Goal: Transaction & Acquisition: Purchase product/service

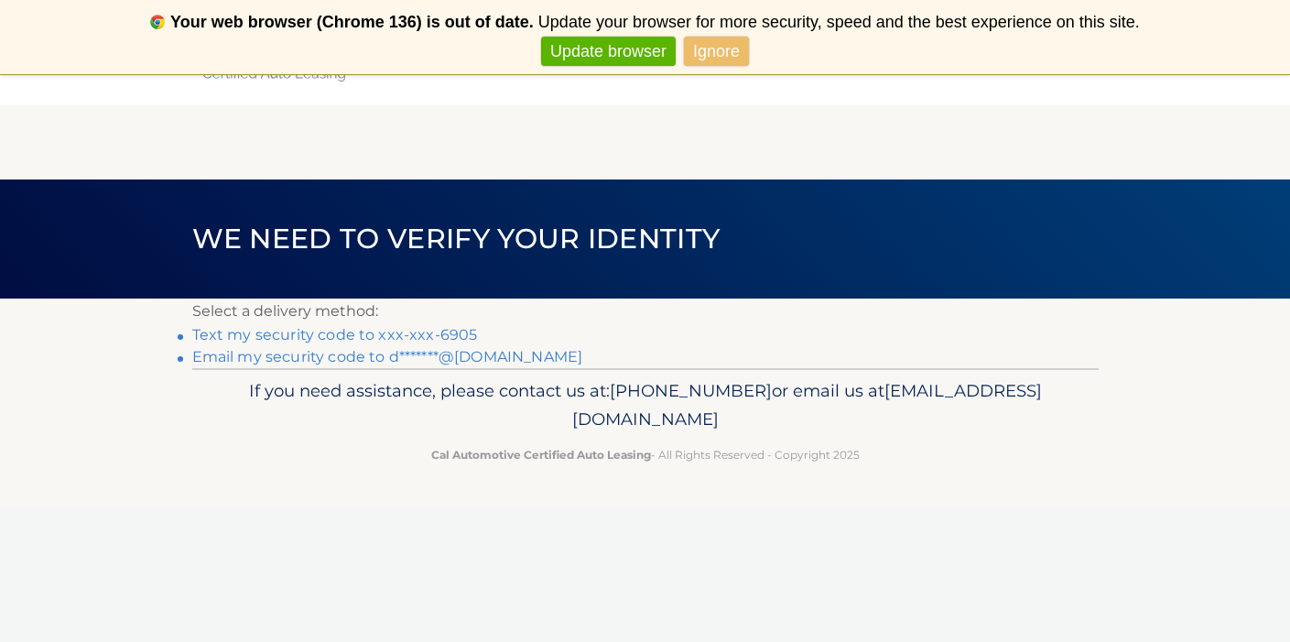
click at [450, 336] on link "Text my security code to xxx-xxx-6905" at bounding box center [335, 334] width 286 height 17
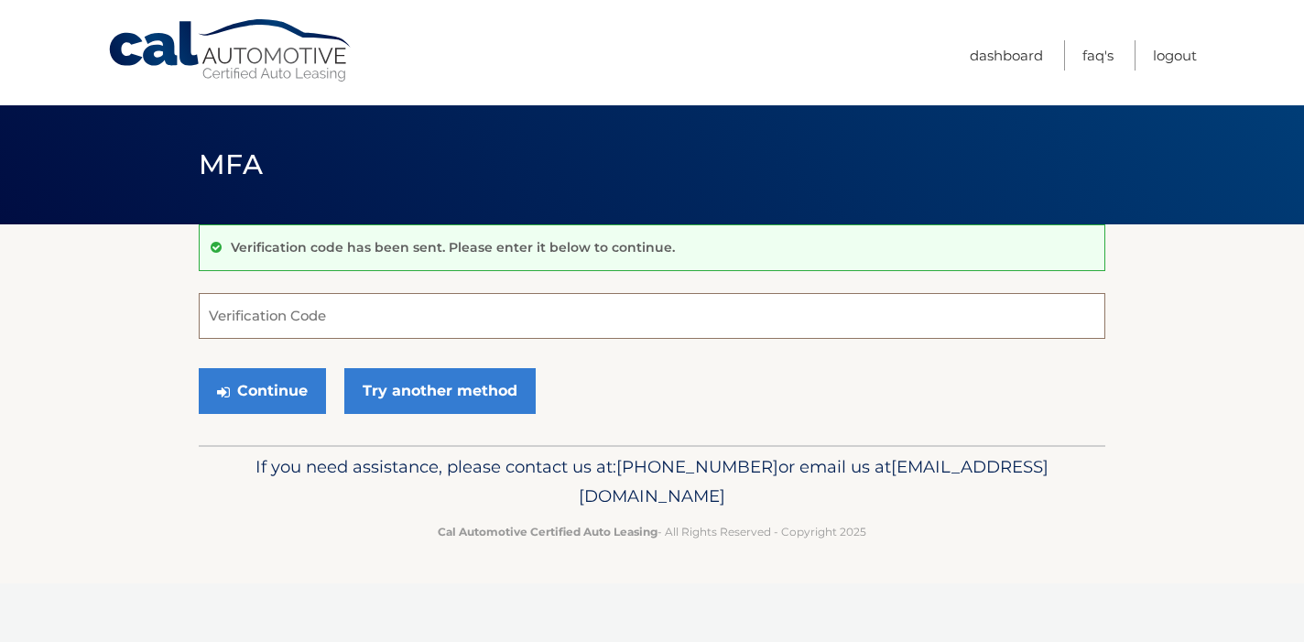
click at [453, 329] on input "Verification Code" at bounding box center [652, 316] width 907 height 46
type input "946488"
click at [289, 385] on button "Continue" at bounding box center [262, 391] width 127 height 46
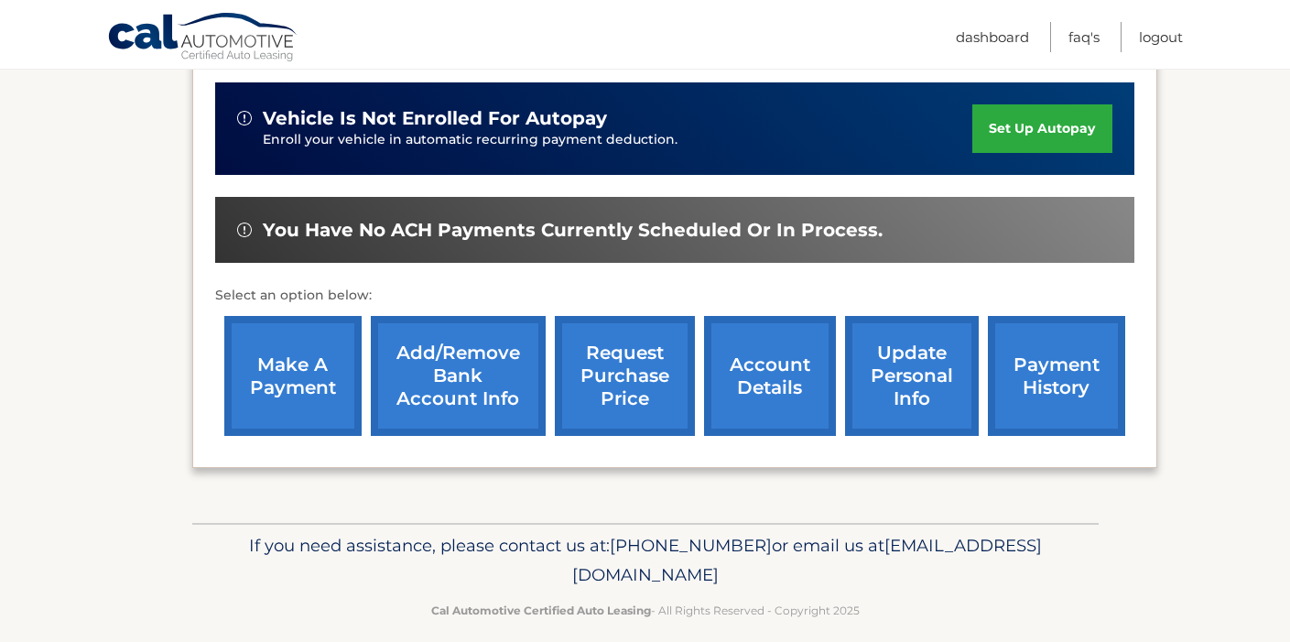
scroll to position [467, 0]
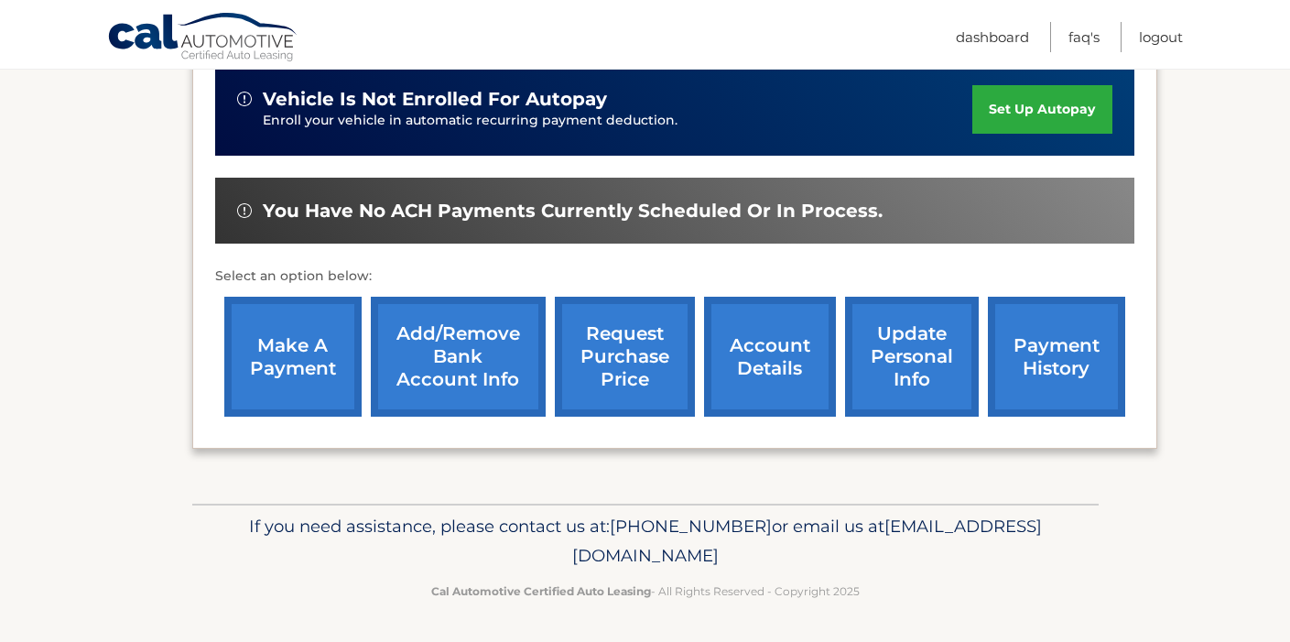
click at [261, 360] on link "make a payment" at bounding box center [292, 357] width 137 height 120
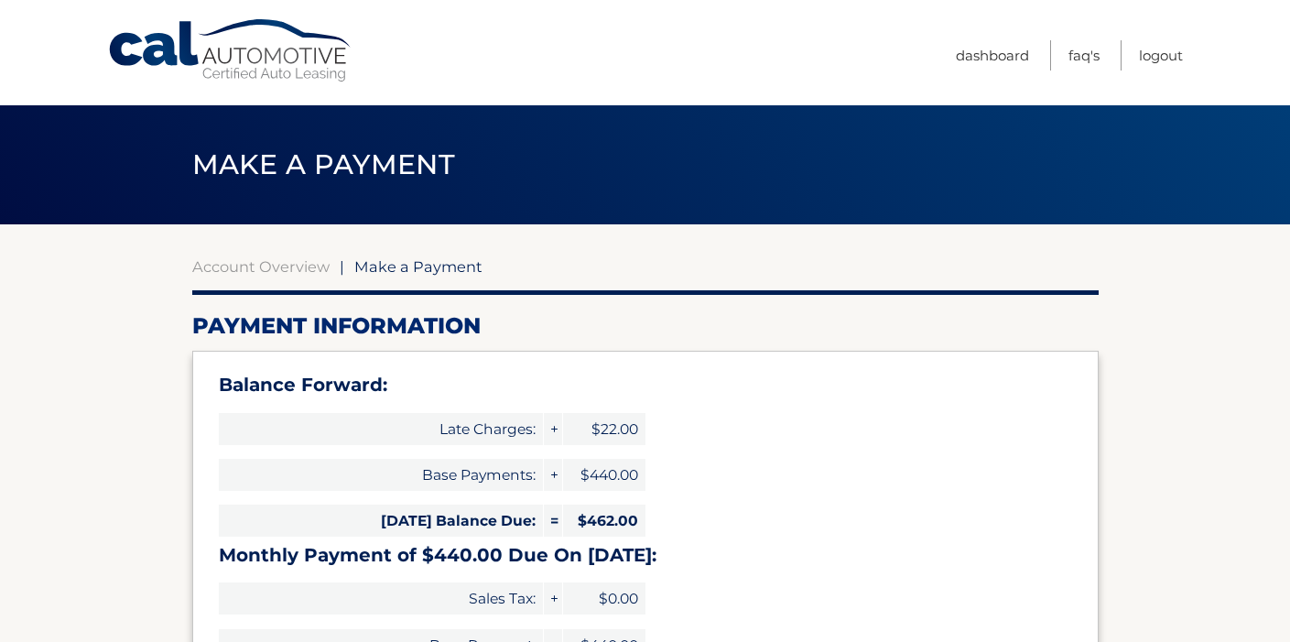
select select "MGZmYzFlMDQtODg2OS00YWFhLWIwMTEtNmRhYzAzMjE1Mjdl"
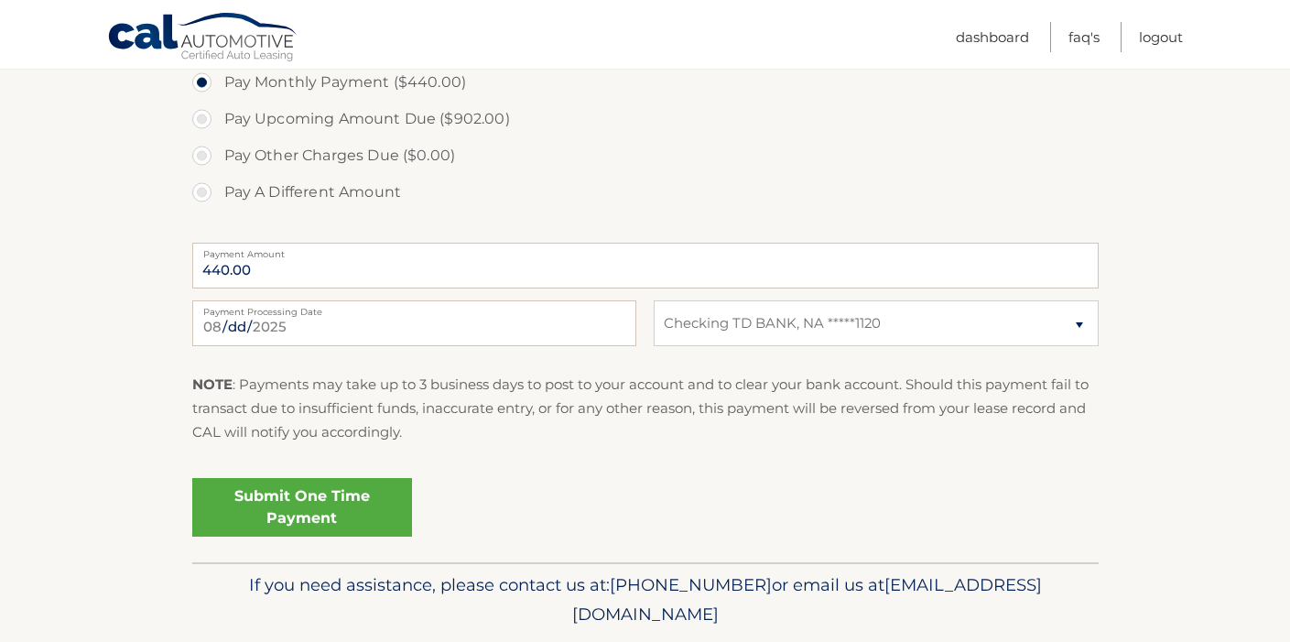
scroll to position [734, 0]
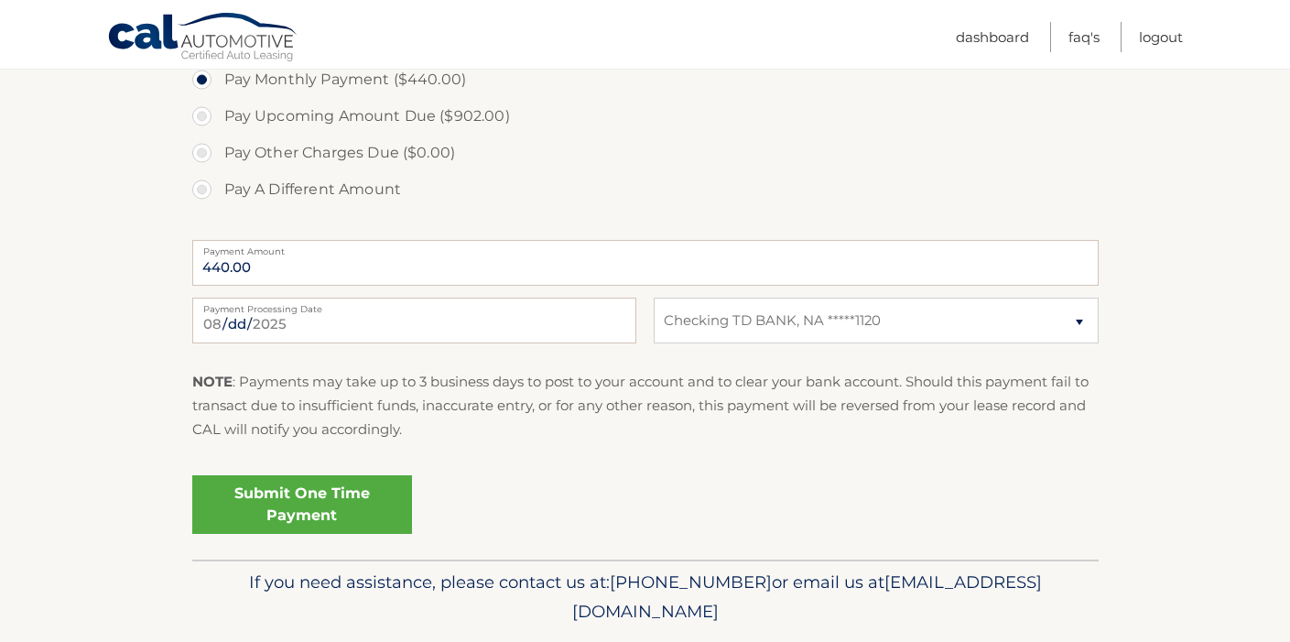
click at [331, 497] on link "Submit One Time Payment" at bounding box center [302, 504] width 220 height 59
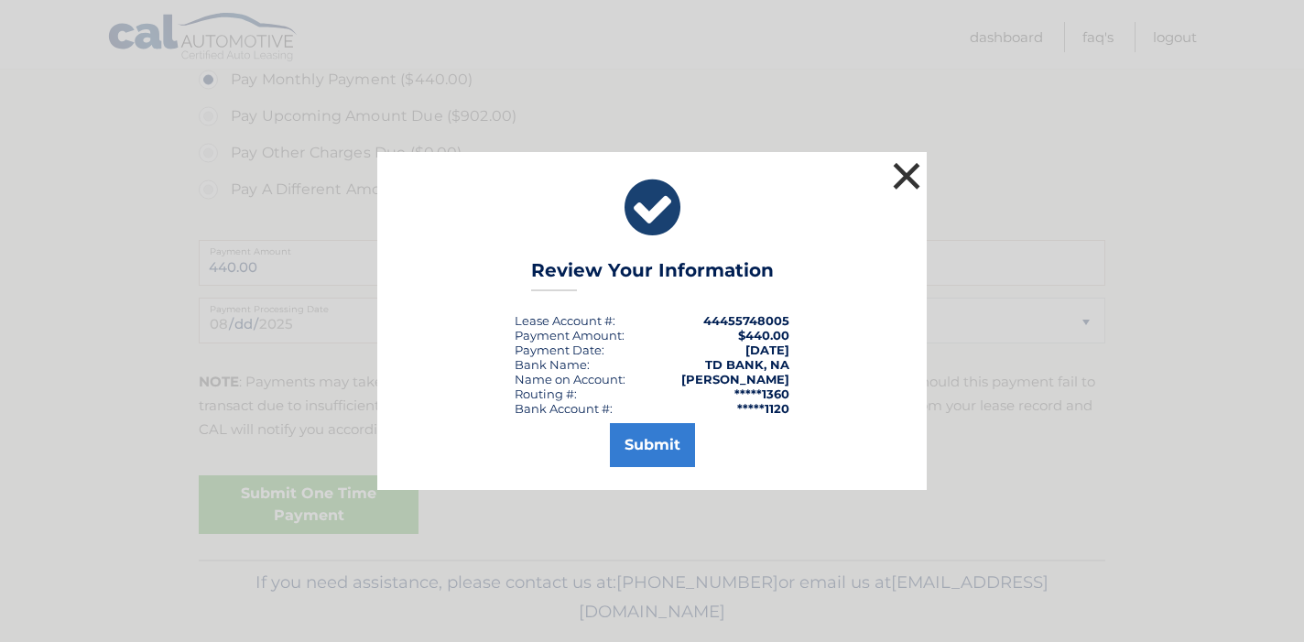
click at [900, 179] on button "×" at bounding box center [906, 176] width 37 height 37
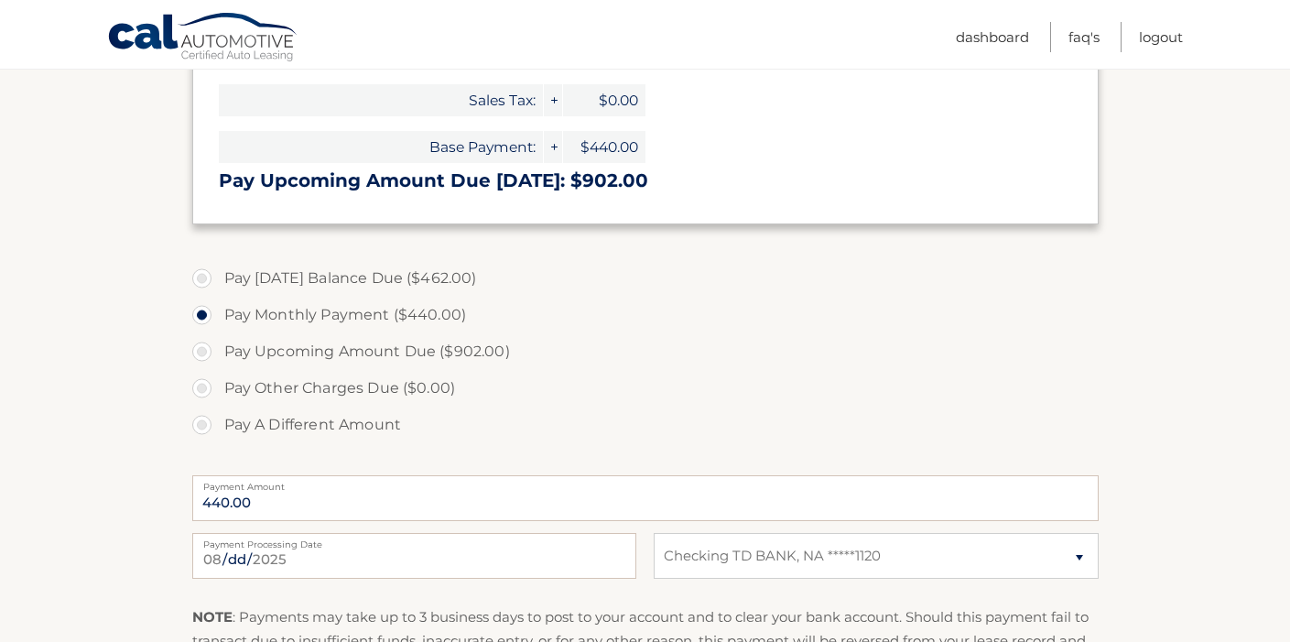
scroll to position [452, 0]
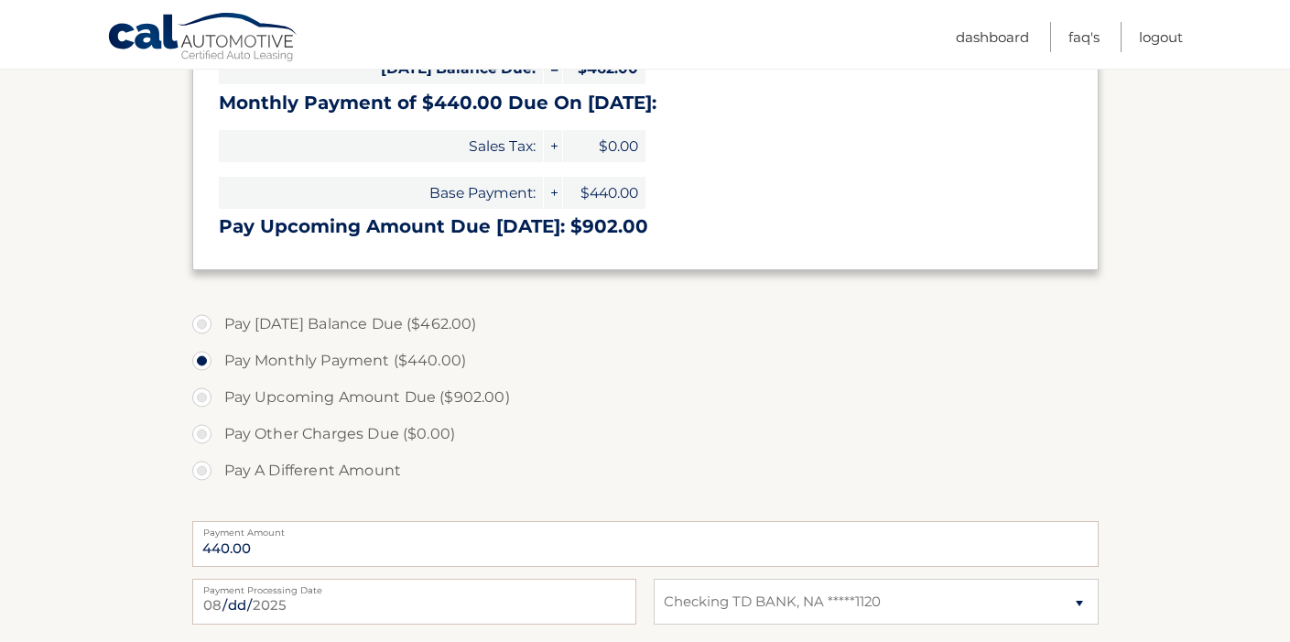
click at [203, 327] on label "Pay Today's Balance Due ($462.00)" at bounding box center [645, 324] width 907 height 37
click at [203, 327] on input "Pay Today's Balance Due ($462.00)" at bounding box center [209, 320] width 18 height 29
radio input "true"
type input "462.00"
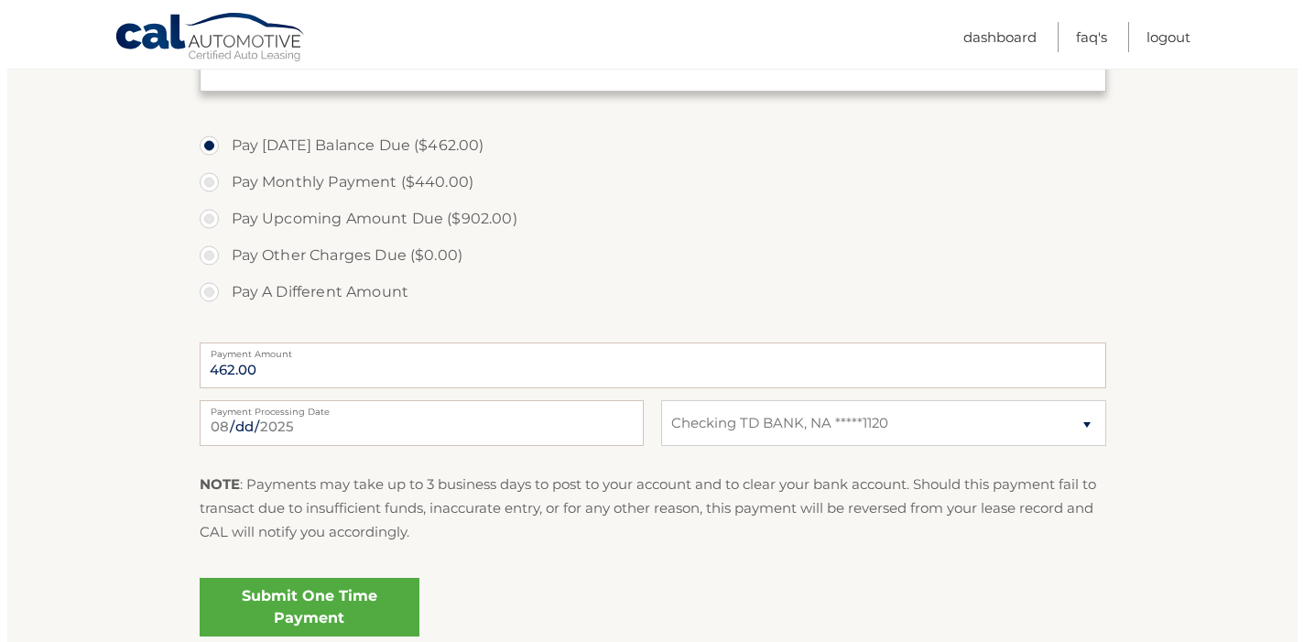
scroll to position [643, 0]
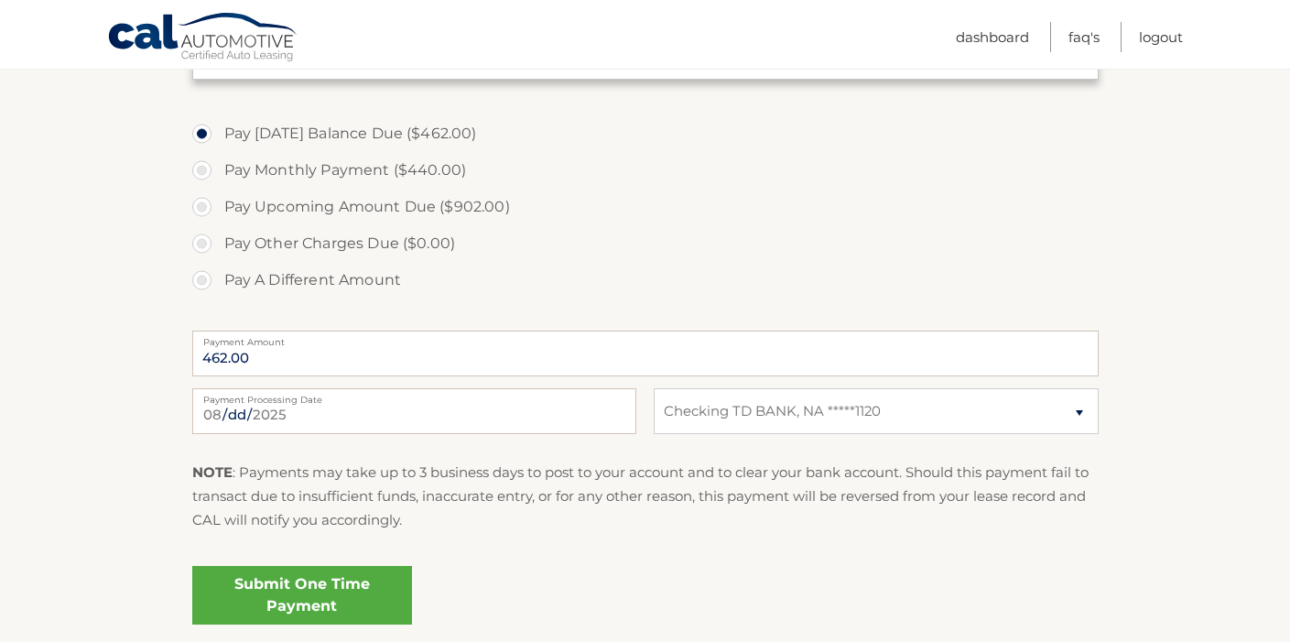
click at [332, 596] on link "Submit One Time Payment" at bounding box center [302, 595] width 220 height 59
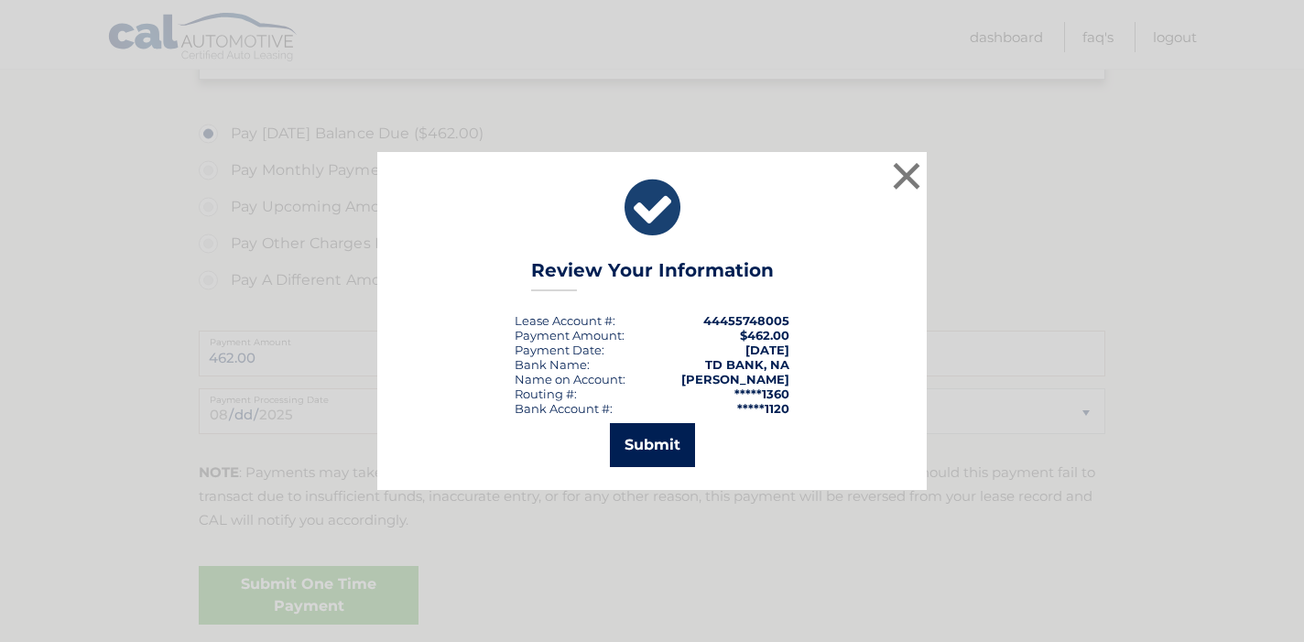
click at [637, 448] on button "Submit" at bounding box center [652, 445] width 85 height 44
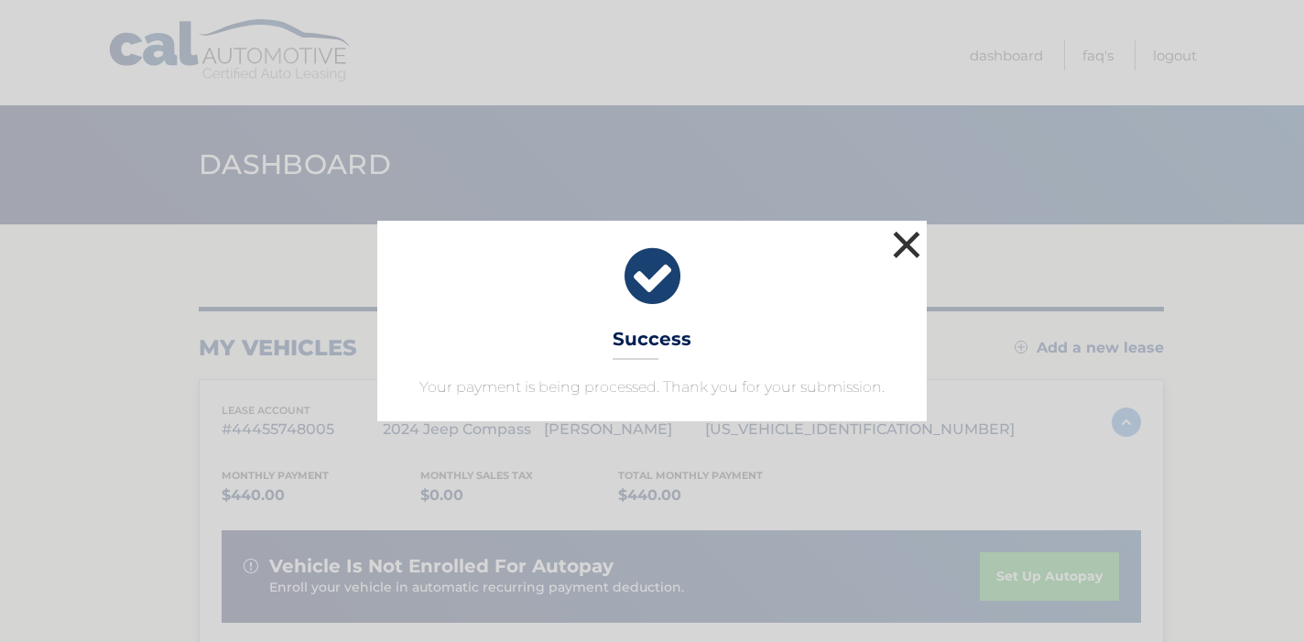
click at [902, 242] on button "×" at bounding box center [906, 244] width 37 height 37
